Goal: Transaction & Acquisition: Register for event/course

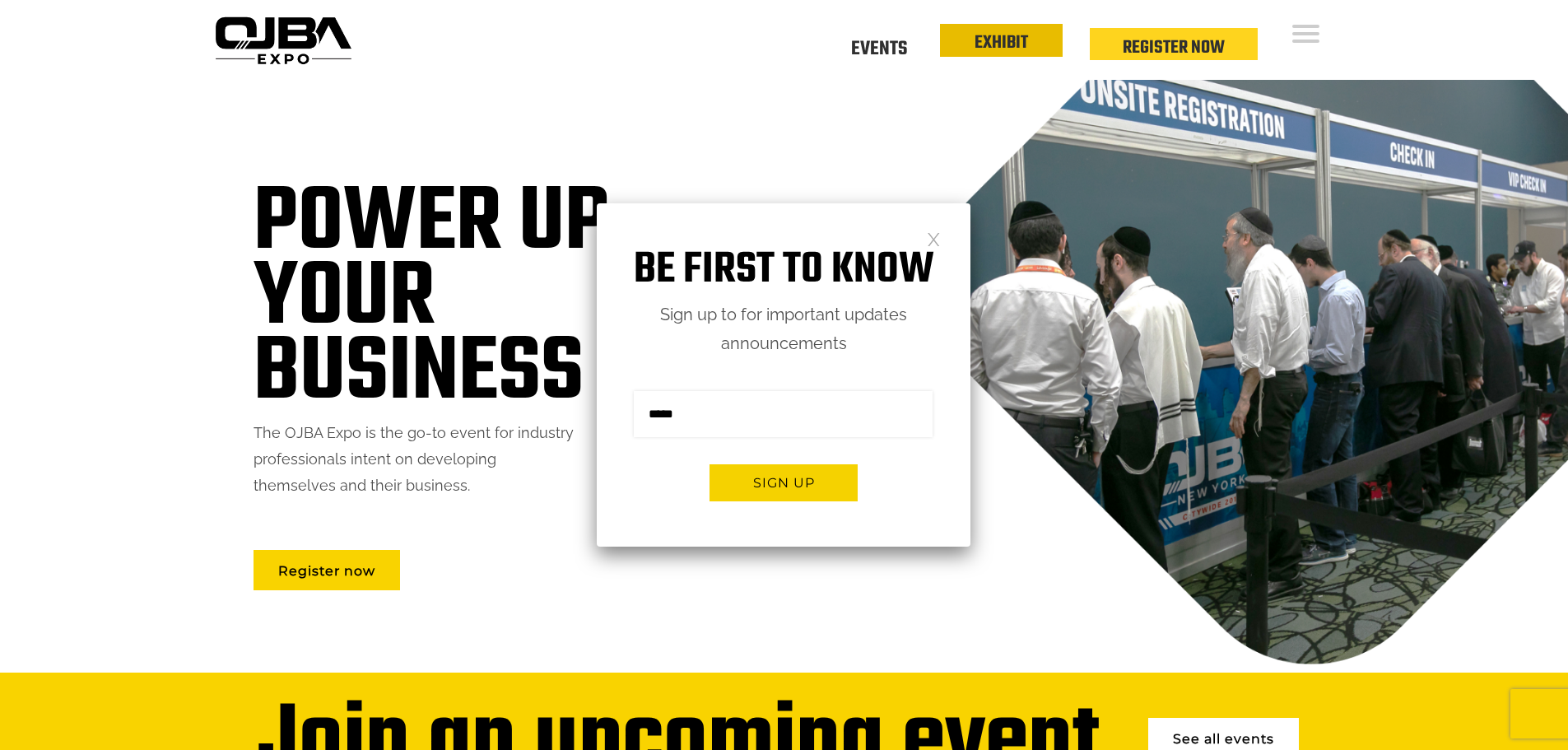
click at [1007, 45] on link "EXHIBIT" at bounding box center [1002, 42] width 54 height 28
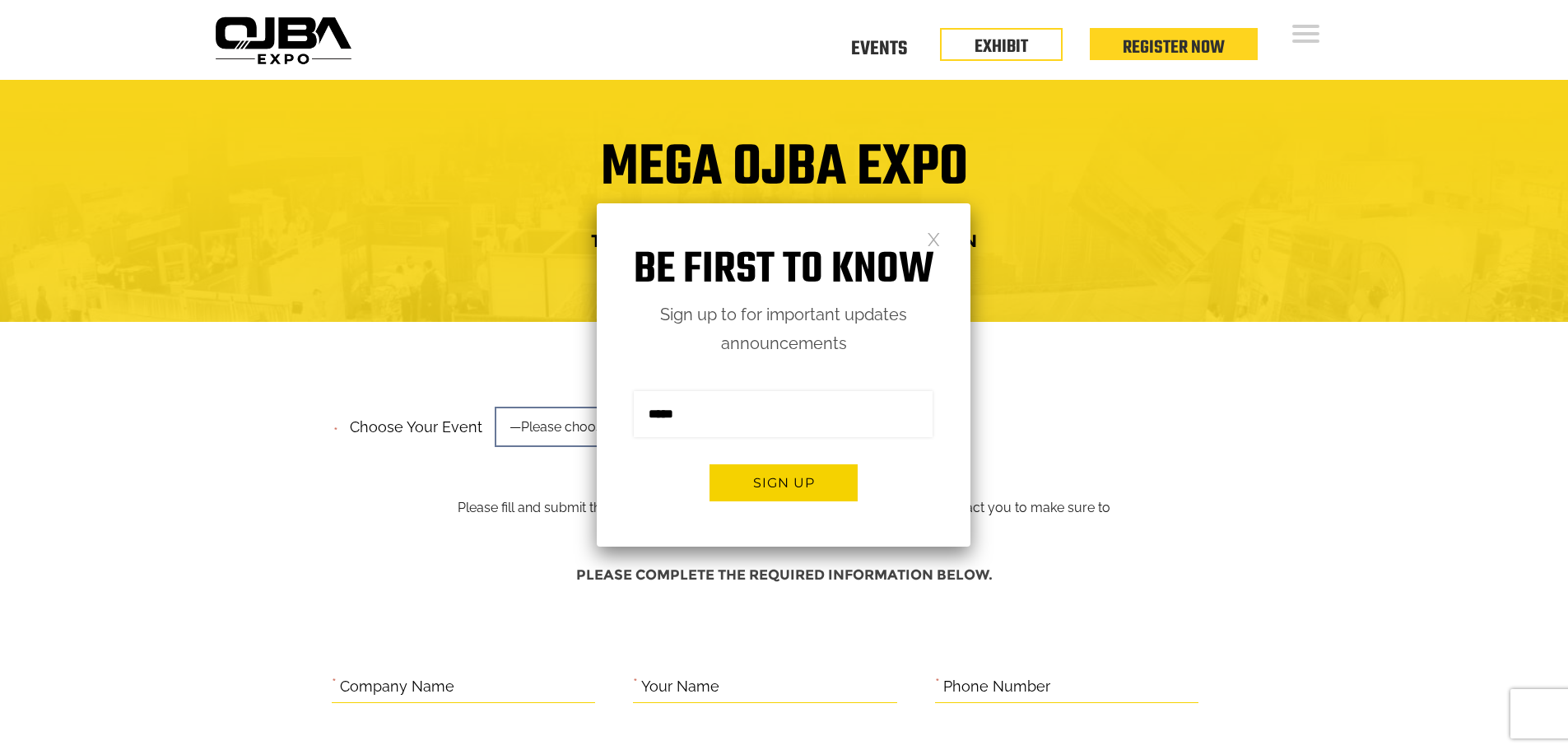
click at [677, 427] on input "email" at bounding box center [783, 414] width 299 height 46
type input "**********"
click at [776, 483] on button "Sign up" at bounding box center [783, 483] width 148 height 37
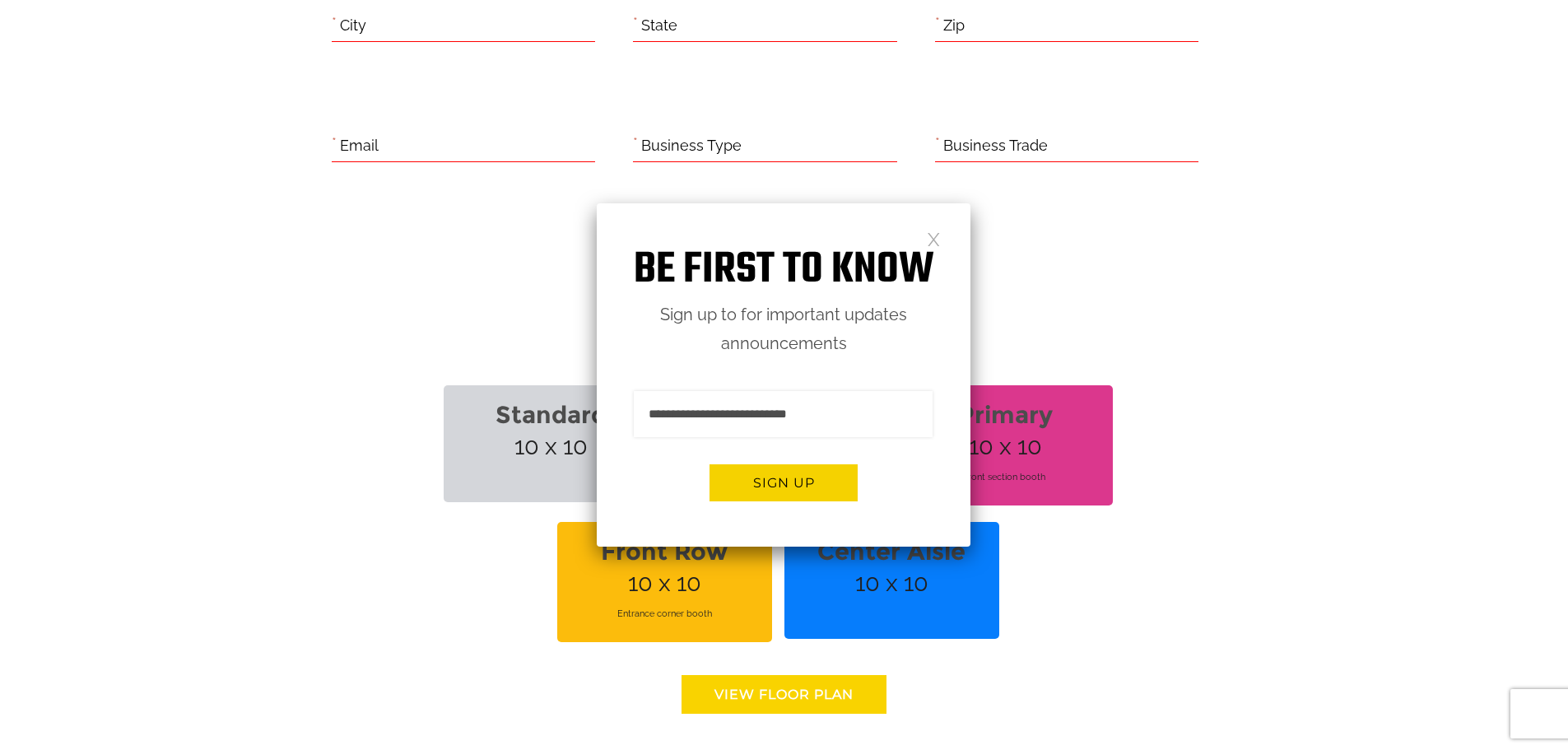
click at [933, 236] on link at bounding box center [934, 238] width 14 height 14
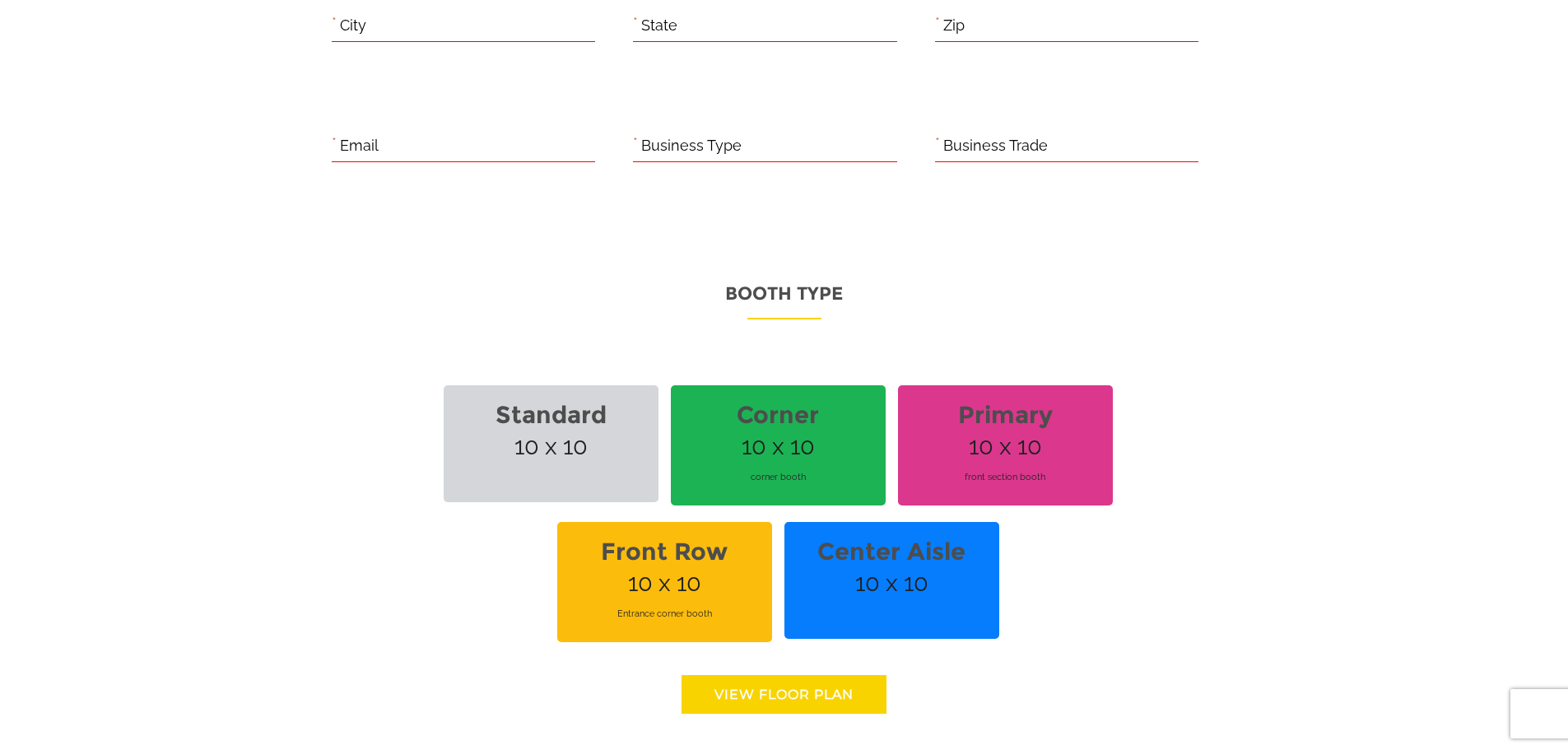
click at [898, 584] on span "Center Aisle 10 x 10" at bounding box center [892, 581] width 215 height 117
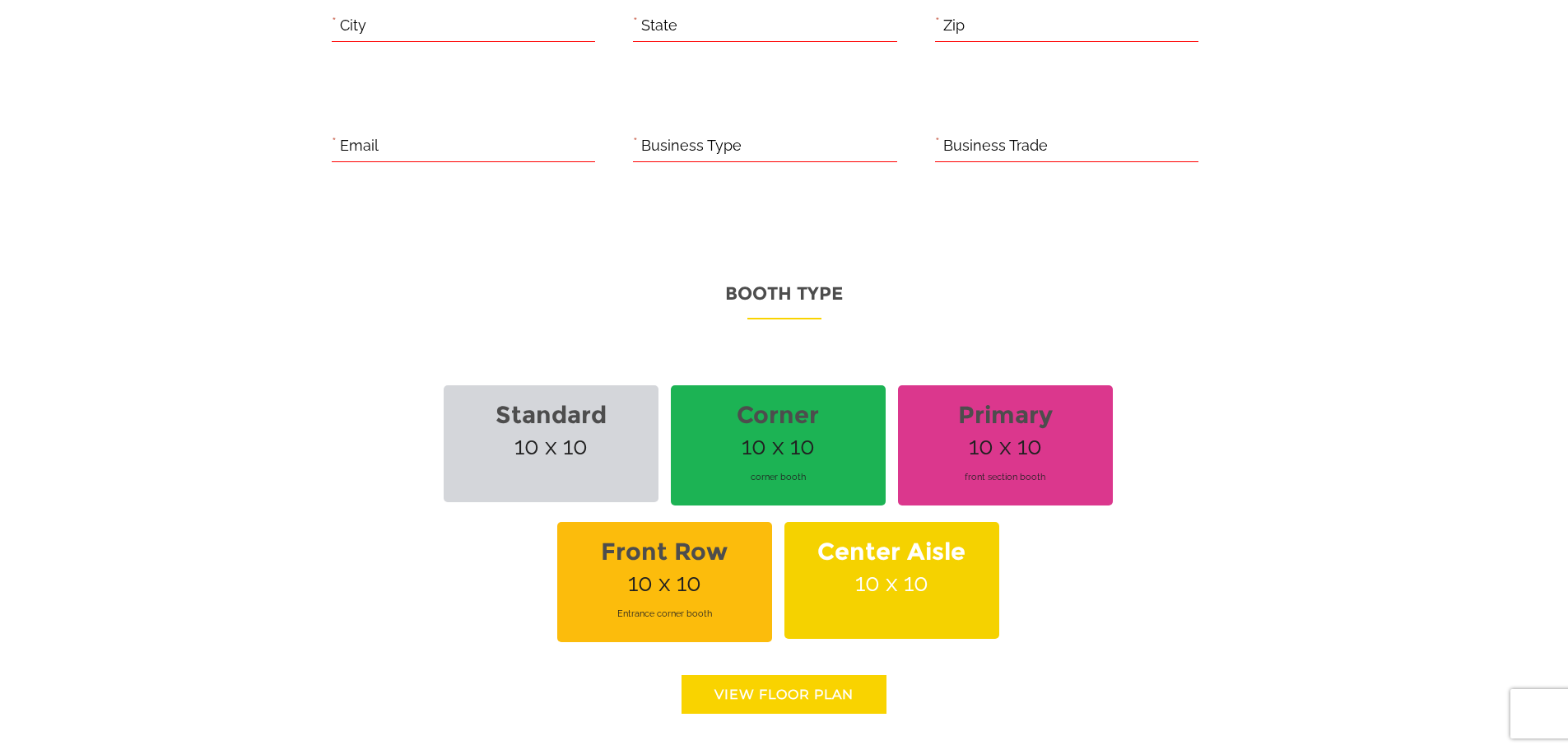
click at [899, 580] on span "Center Aisle 10 x 10" at bounding box center [892, 581] width 215 height 117
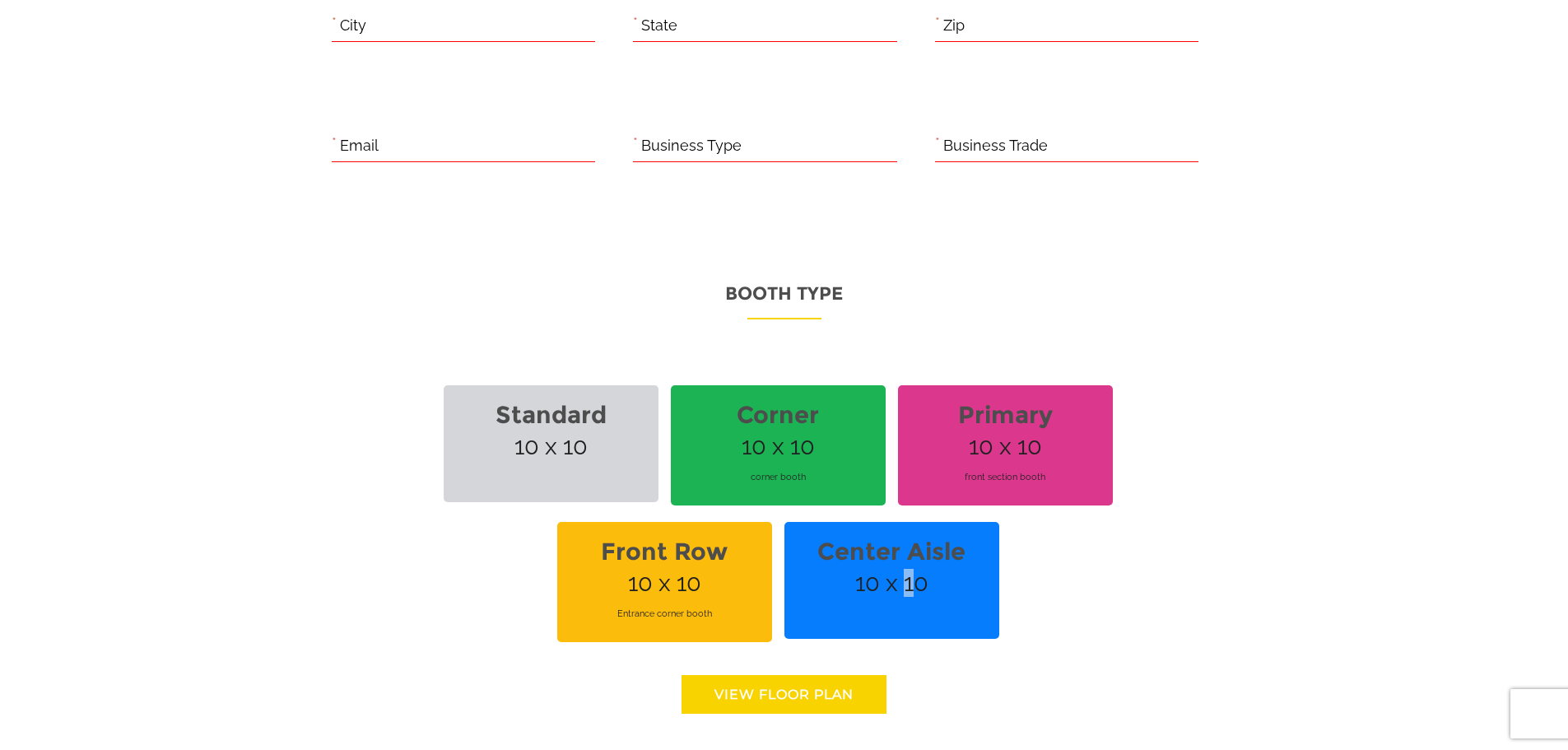
click at [899, 580] on span "Center Aisle 10 x 10" at bounding box center [892, 581] width 215 height 117
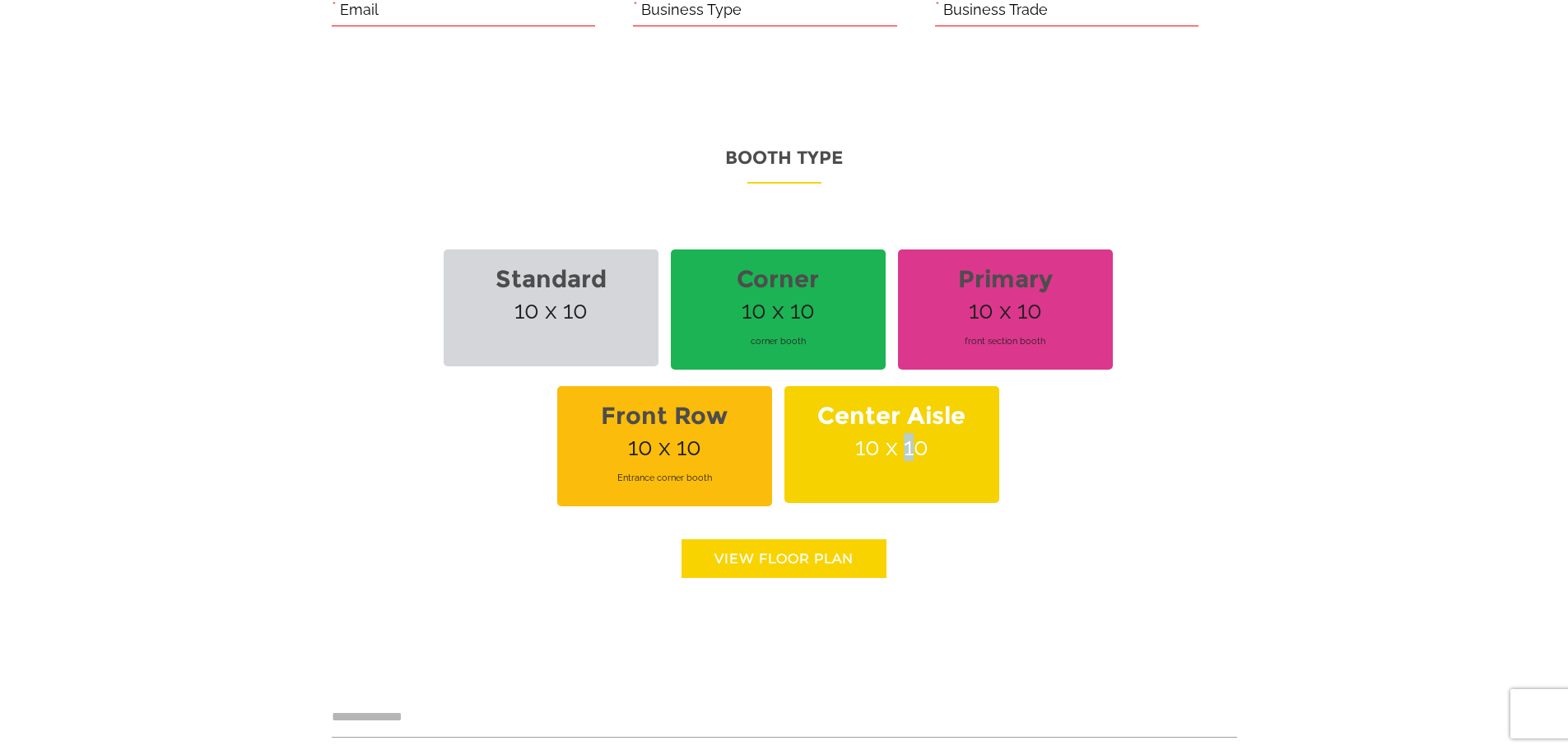
scroll to position [1067, 0]
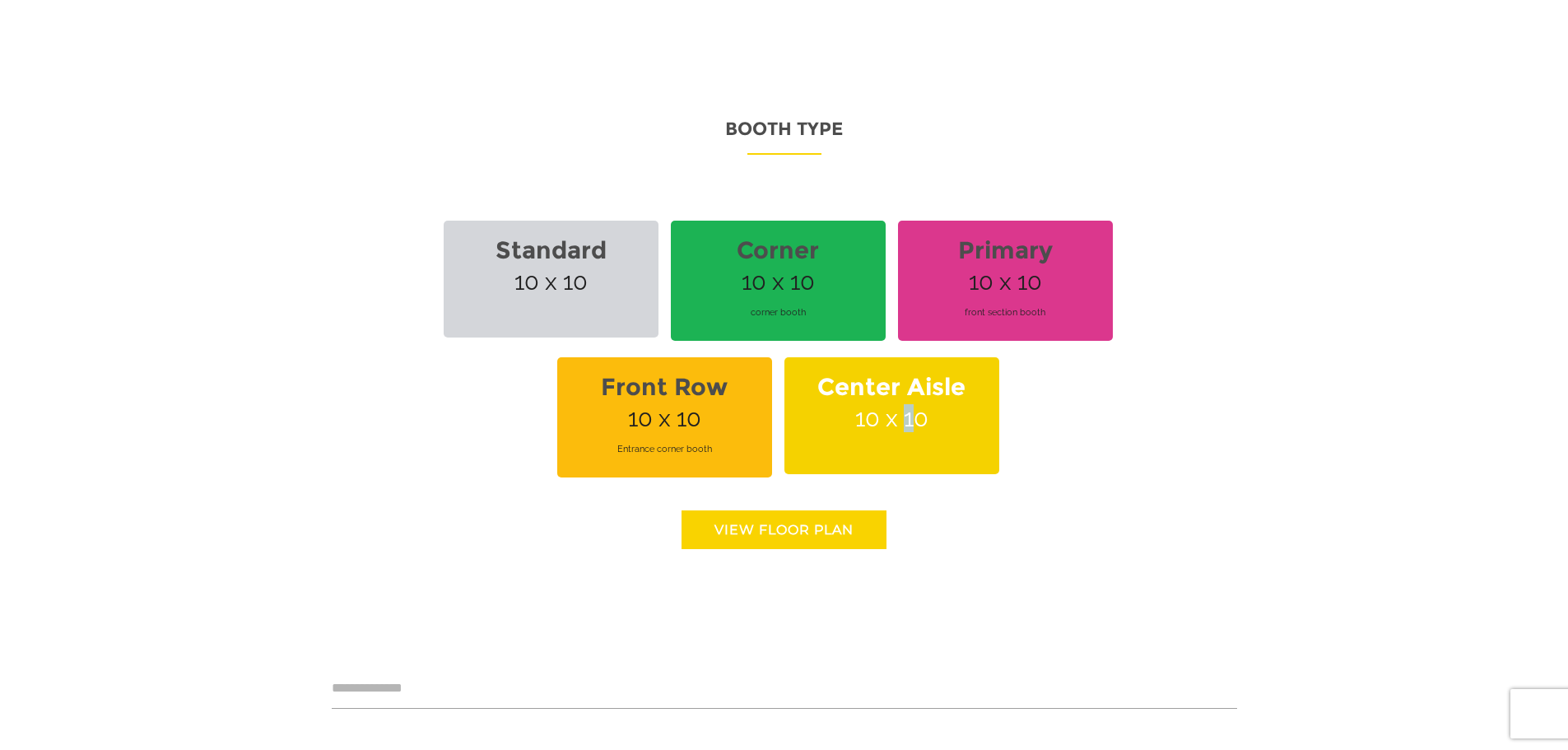
click at [816, 532] on link "View floor Plan" at bounding box center [784, 530] width 205 height 38
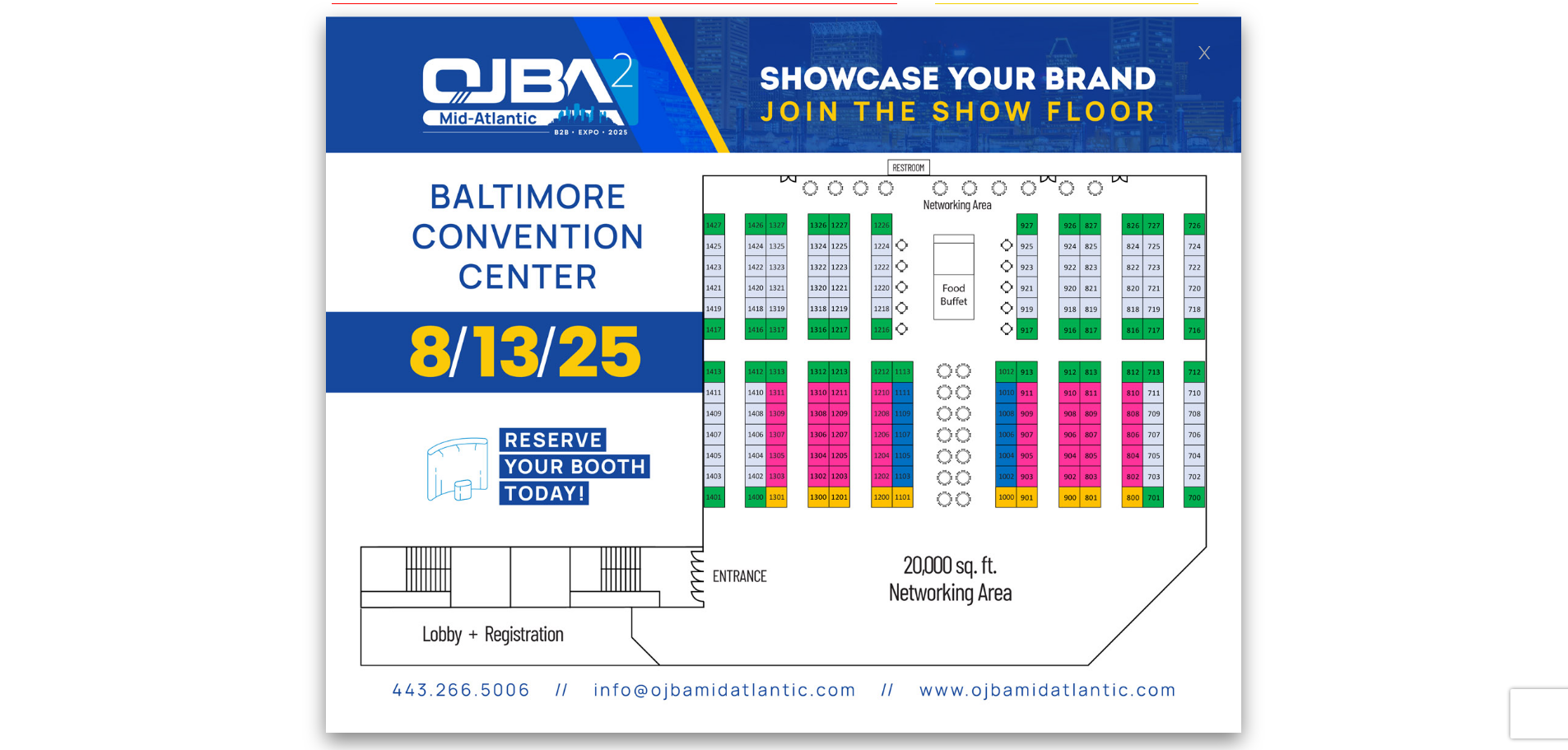
click at [870, 555] on img at bounding box center [784, 374] width 916 height 717
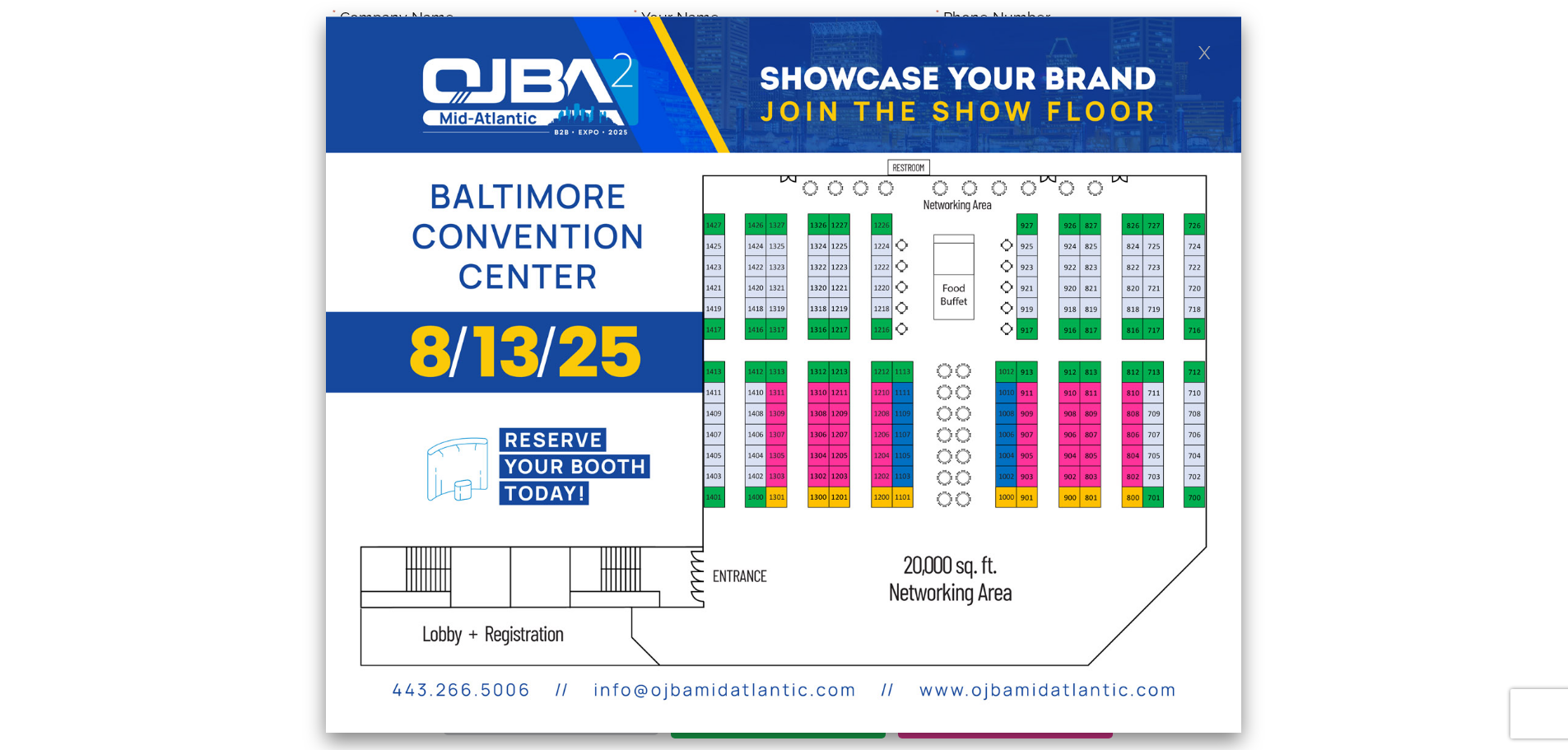
scroll to position [655, 0]
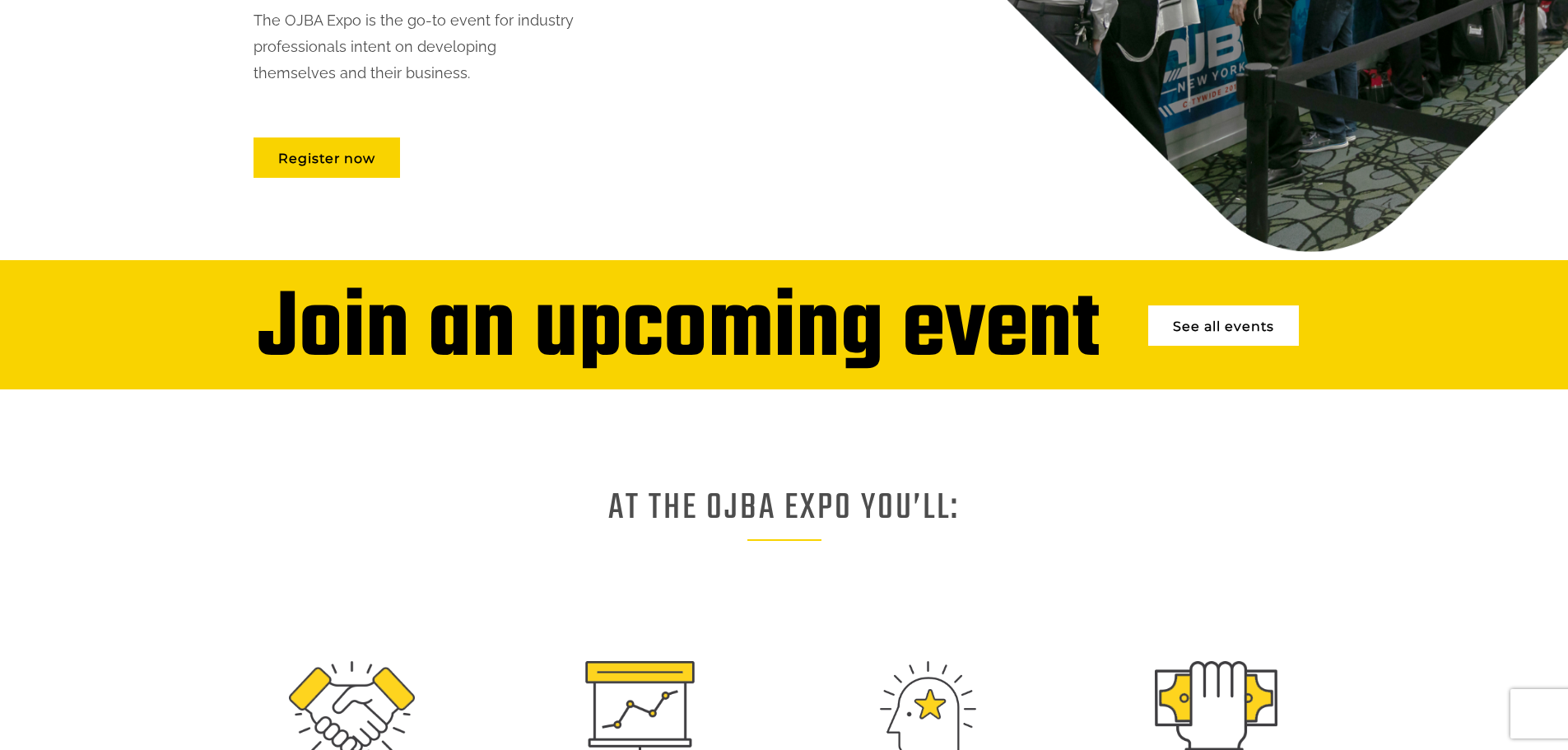
scroll to position [412, 0]
click at [1209, 323] on link "See all events" at bounding box center [1224, 326] width 151 height 40
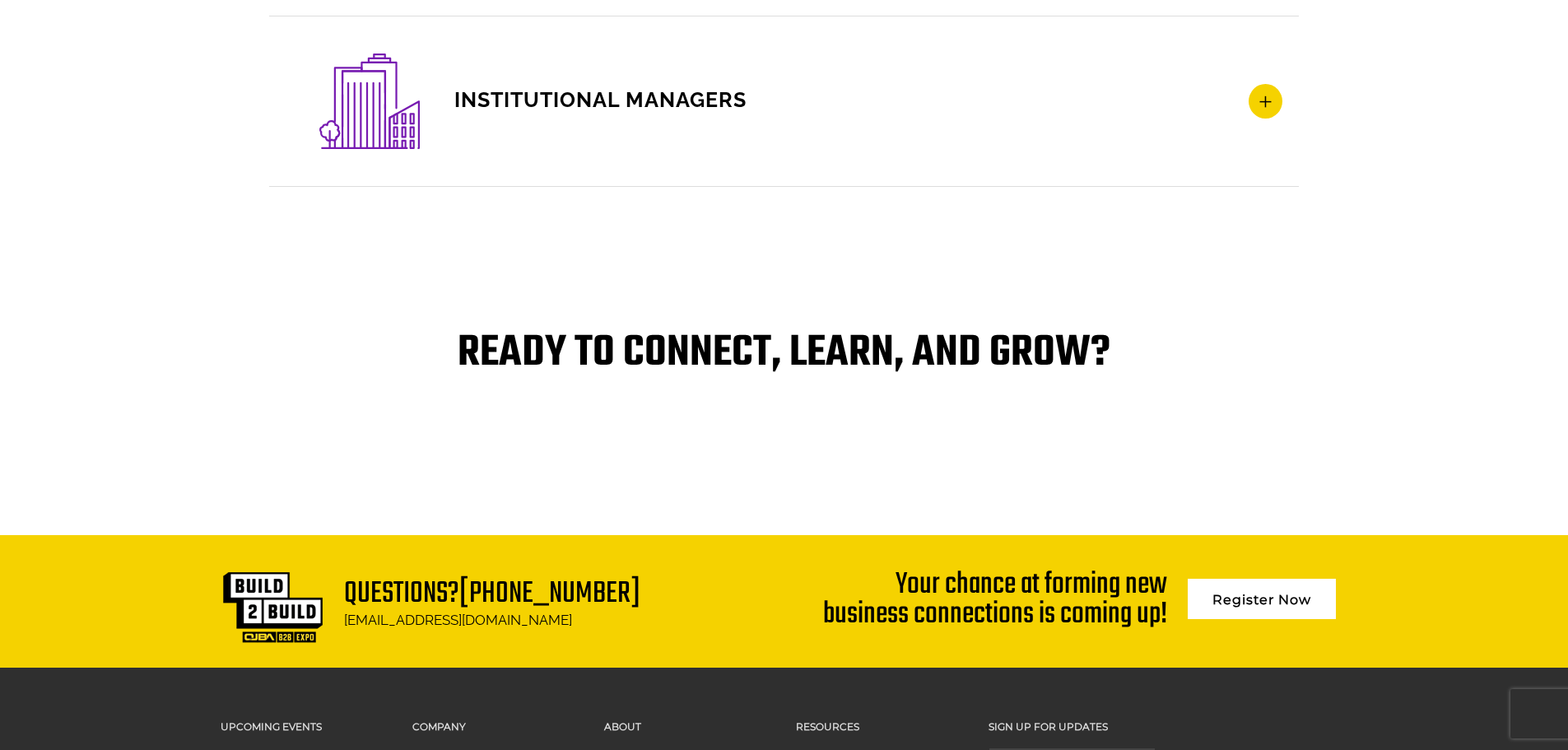
scroll to position [3327, 0]
